Goal: Task Accomplishment & Management: Manage account settings

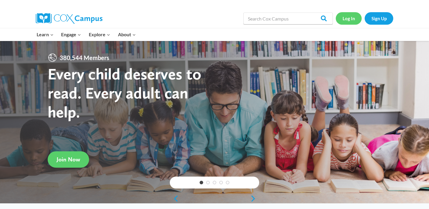
click at [350, 20] on link "Log In" at bounding box center [349, 18] width 26 height 12
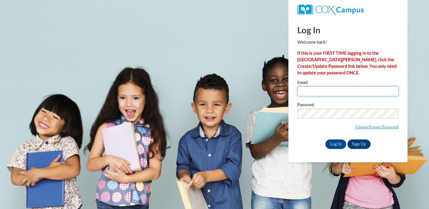
click at [320, 93] on input "Email" at bounding box center [347, 91] width 101 height 10
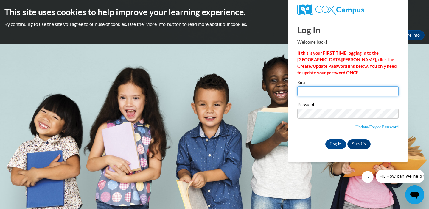
type input "l"
